Goal: Navigation & Orientation: Find specific page/section

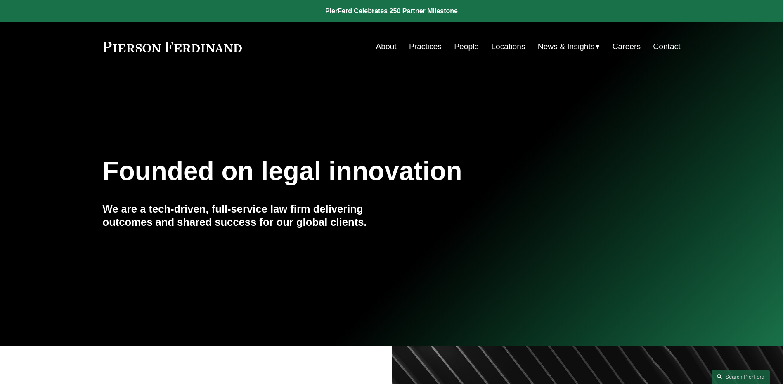
click at [0, 0] on span "News" at bounding box center [0, 0] width 0 height 0
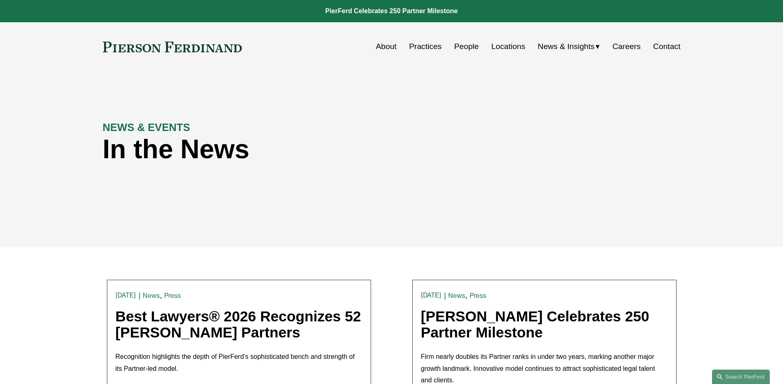
click at [467, 47] on link "People" at bounding box center [466, 47] width 25 height 16
